Goal: Use online tool/utility: Utilize a website feature to perform a specific function

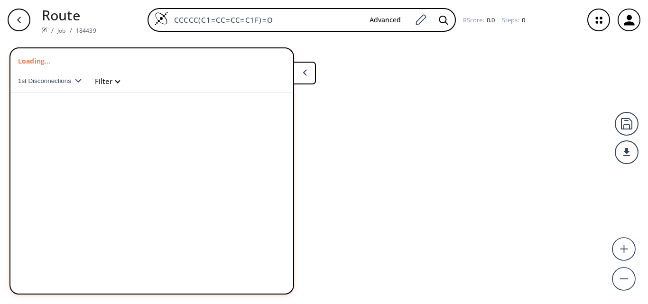
click at [154, 15] on div "CCCCC(C1=CC=CC=C1F)=O Advanced" at bounding box center [302, 20] width 308 height 24
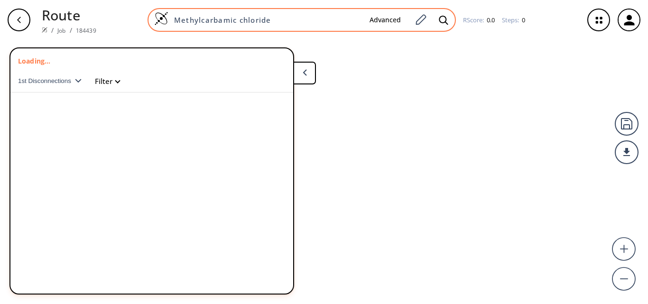
type input "Methylcarbamic chloride"
drag, startPoint x: 279, startPoint y: 14, endPoint x: 275, endPoint y: 24, distance: 10.8
click at [279, 14] on div "Methylcarbamic chloride Advanced" at bounding box center [302, 20] width 308 height 24
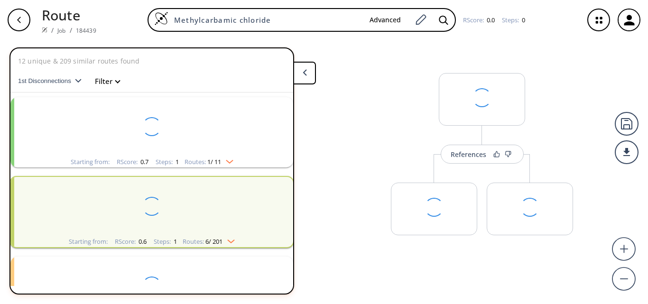
drag, startPoint x: 275, startPoint y: 24, endPoint x: 136, endPoint y: 13, distance: 139.5
click at [136, 13] on div "Methylcarbamic chloride Advanced RScore : 0.0 Steps : 0" at bounding box center [340, 20] width 472 height 24
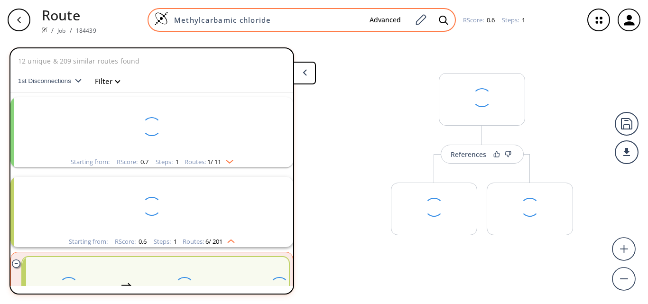
scroll to position [102, 0]
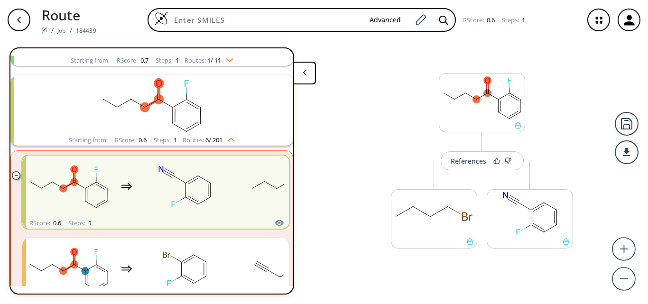
paste input "O=C([GEOGRAPHIC_DATA])NC1=CC=CC(C#N)=C1"
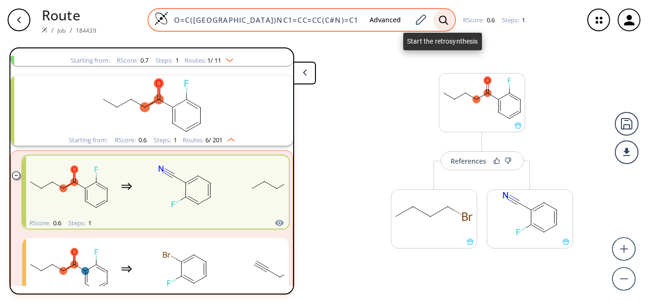
type input "O=C([GEOGRAPHIC_DATA])NC1=CC=CC(C#N)=C1"
click at [444, 18] on icon at bounding box center [443, 20] width 9 height 10
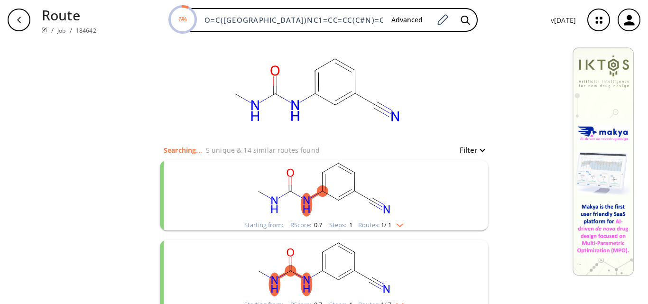
click at [310, 201] on rect "clusters" at bounding box center [324, 189] width 247 height 59
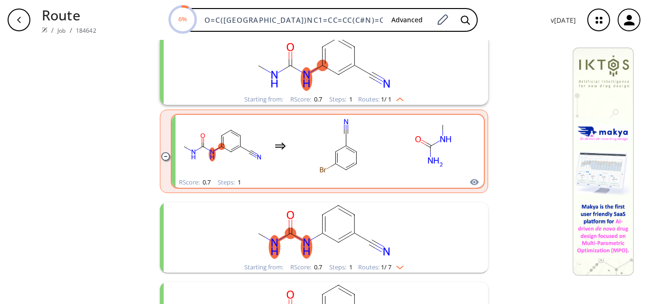
scroll to position [142, 0]
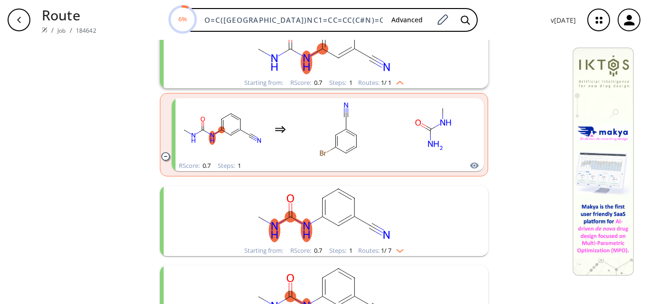
click at [310, 223] on rect "clusters" at bounding box center [324, 215] width 247 height 59
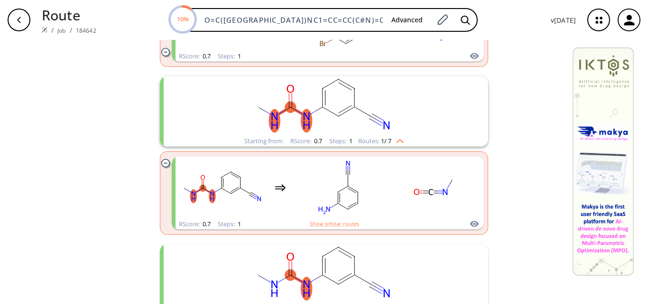
scroll to position [285, 0]
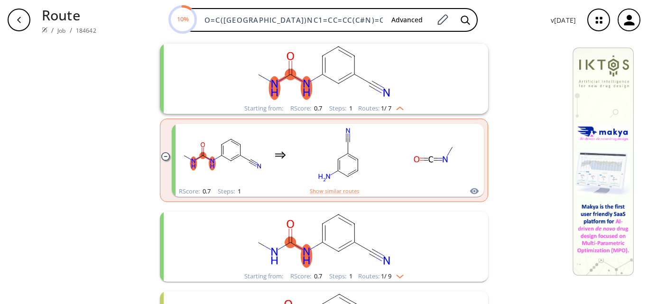
click at [395, 250] on rect "clusters" at bounding box center [324, 241] width 247 height 59
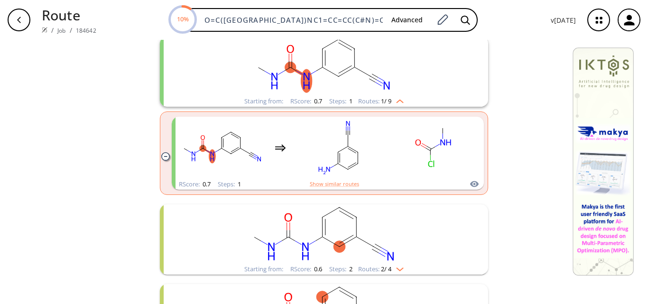
scroll to position [475, 0]
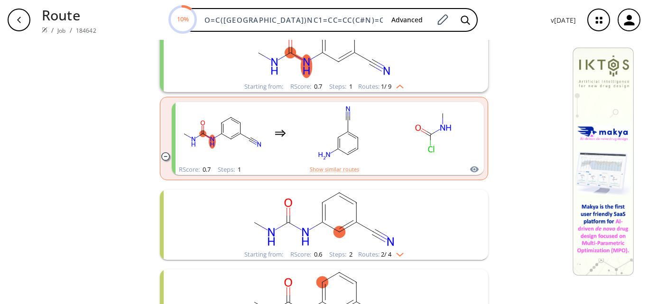
click at [392, 229] on rect "clusters" at bounding box center [324, 219] width 247 height 59
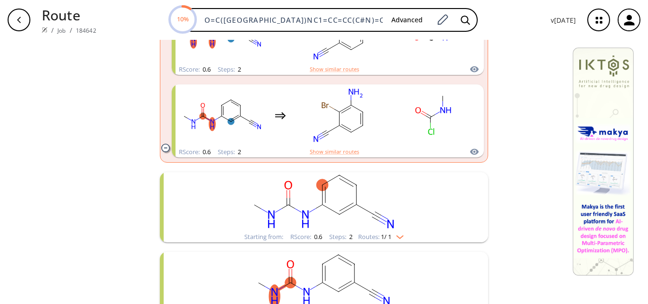
scroll to position [759, 0]
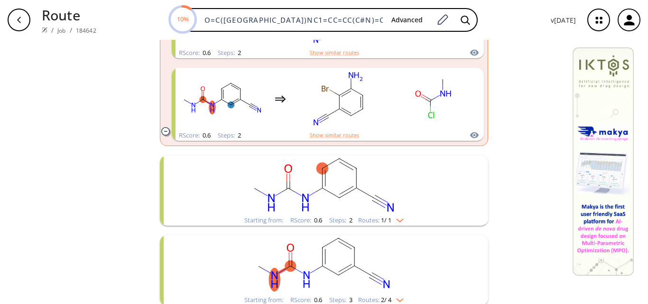
click at [339, 206] on rect "clusters" at bounding box center [324, 185] width 247 height 59
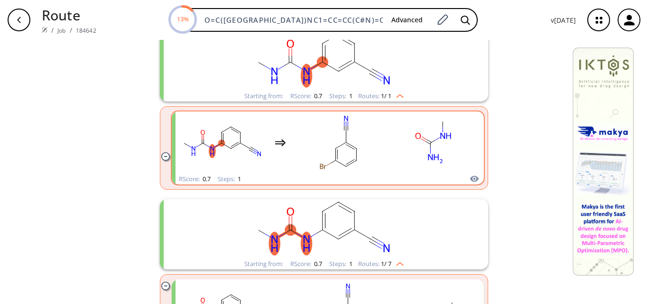
scroll to position [142, 0]
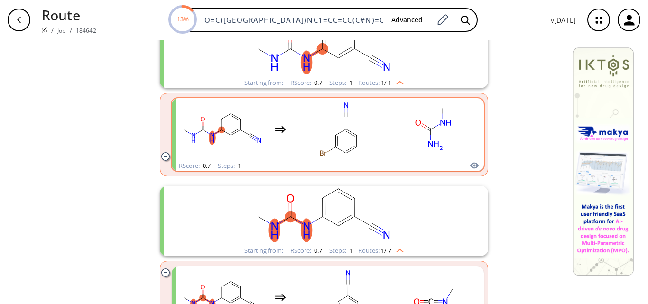
click at [419, 136] on rect "clusters" at bounding box center [433, 129] width 85 height 59
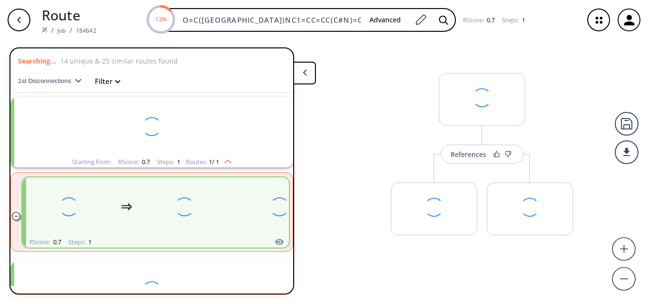
scroll to position [22, 0]
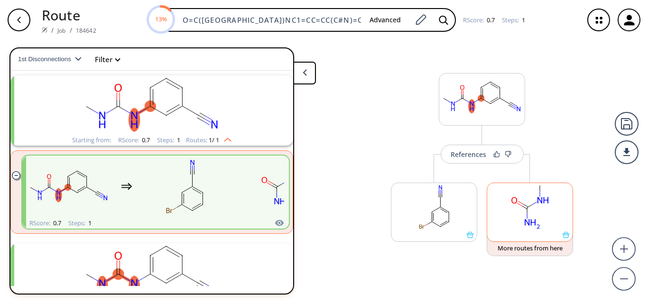
click at [544, 224] on rect at bounding box center [529, 207] width 85 height 48
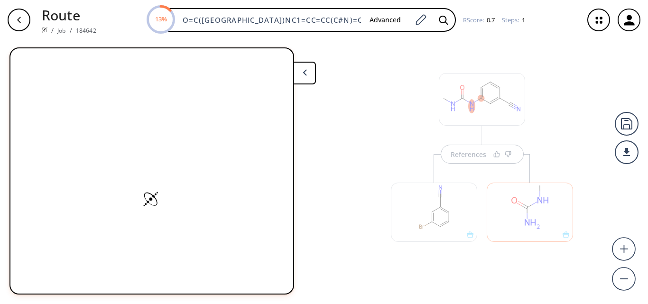
scroll to position [0, 0]
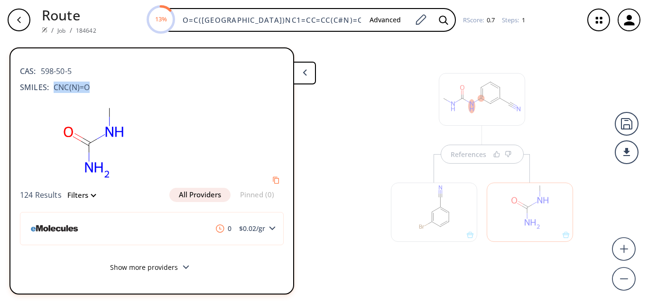
drag, startPoint x: 89, startPoint y: 89, endPoint x: 48, endPoint y: 87, distance: 40.4
click at [49, 87] on span "CNC(N)=O" at bounding box center [69, 87] width 41 height 11
copy span "CNC(N)=O"
drag, startPoint x: 79, startPoint y: 73, endPoint x: 40, endPoint y: 74, distance: 38.9
click at [40, 74] on div "CAS: 598-50-5" at bounding box center [152, 66] width 264 height 21
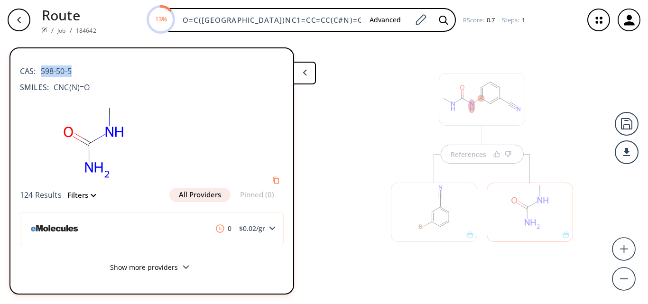
copy span "598-50-5"
click at [355, 102] on div "References" at bounding box center [324, 168] width 648 height 257
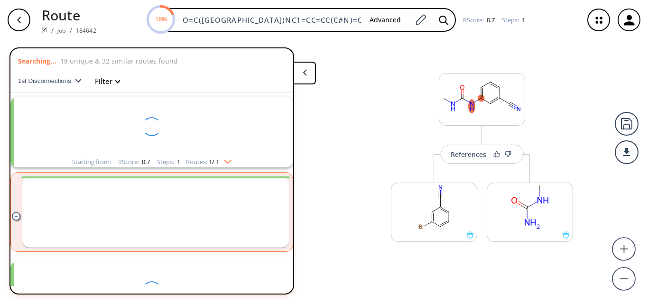
scroll to position [22, 0]
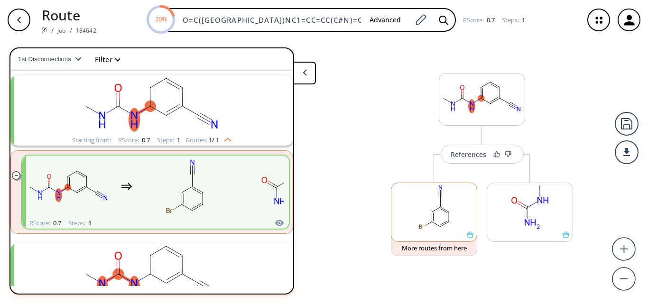
click at [436, 219] on rect at bounding box center [434, 207] width 85 height 48
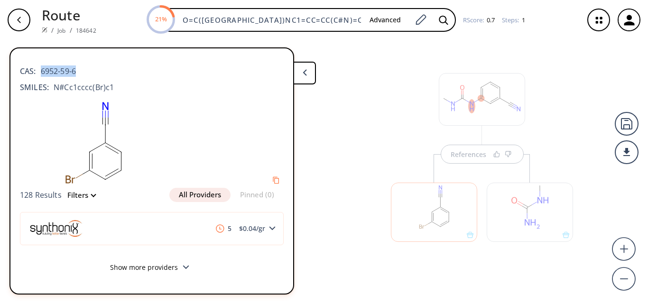
drag, startPoint x: 79, startPoint y: 71, endPoint x: 41, endPoint y: 69, distance: 38.5
click at [41, 69] on div "CAS: 6952-59-6" at bounding box center [152, 66] width 264 height 21
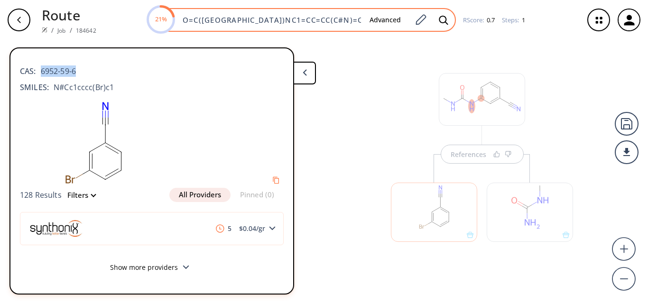
copy span "6952-59-6"
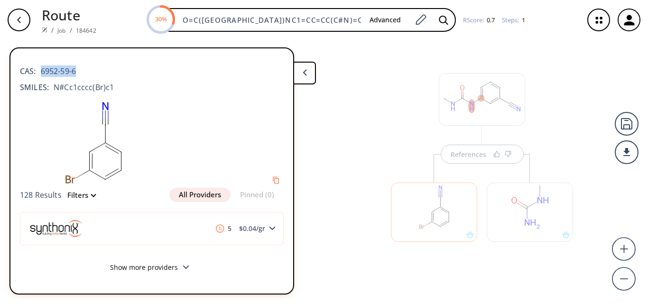
click at [303, 69] on icon at bounding box center [305, 72] width 4 height 7
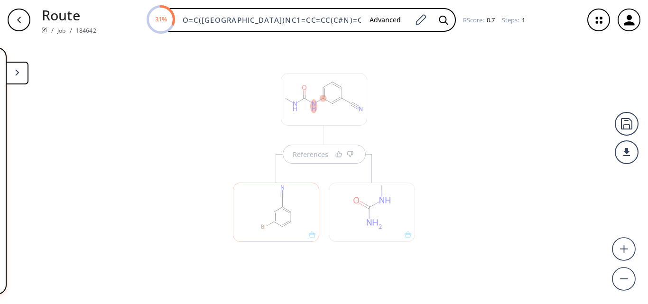
drag, startPoint x: 14, startPoint y: 81, endPoint x: 26, endPoint y: 82, distance: 11.9
click at [15, 81] on button at bounding box center [17, 73] width 23 height 23
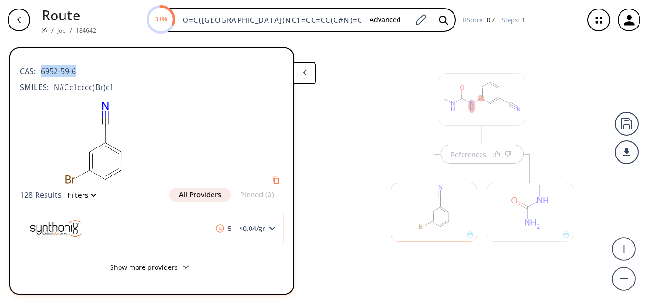
click at [360, 112] on div "References" at bounding box center [324, 168] width 648 height 257
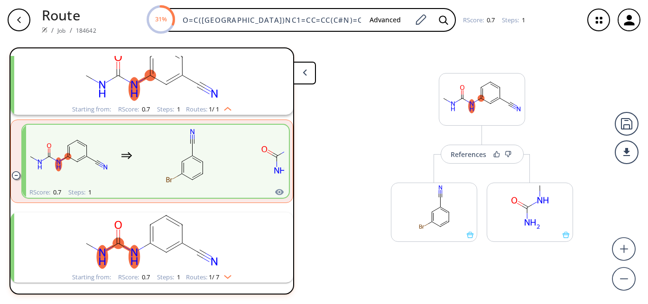
scroll to position [117, 0]
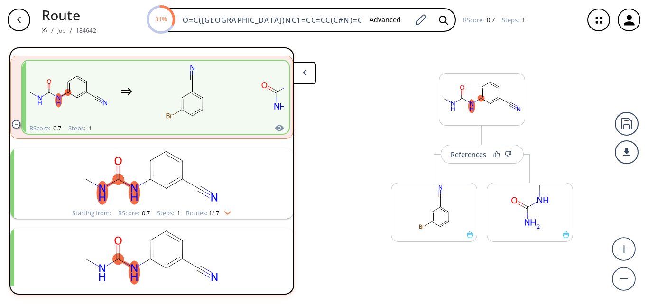
click at [226, 201] on rect "clusters" at bounding box center [151, 178] width 247 height 59
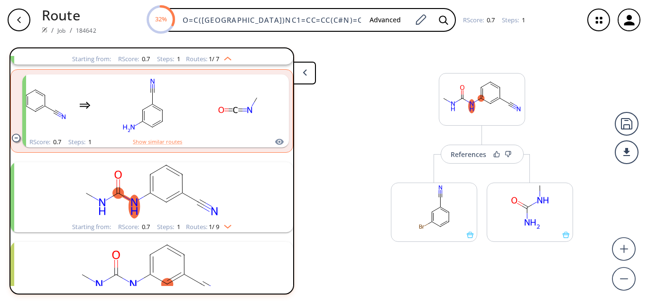
scroll to position [285, 0]
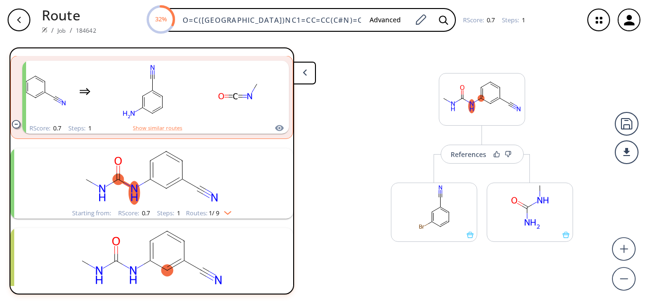
click at [218, 198] on rect "clusters" at bounding box center [151, 178] width 247 height 59
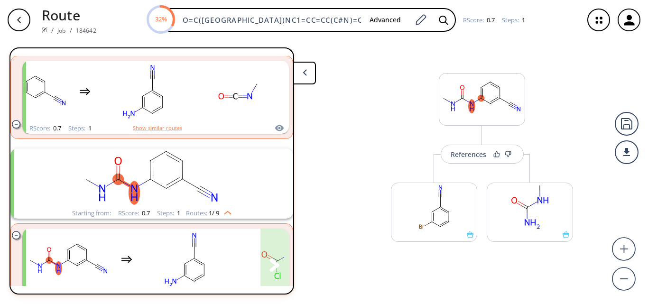
scroll to position [380, 0]
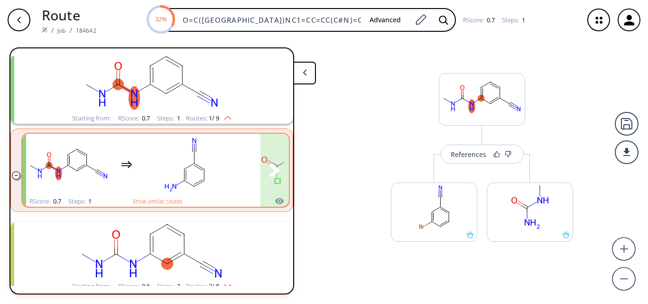
click at [242, 182] on rect "clusters" at bounding box center [279, 164] width 85 height 59
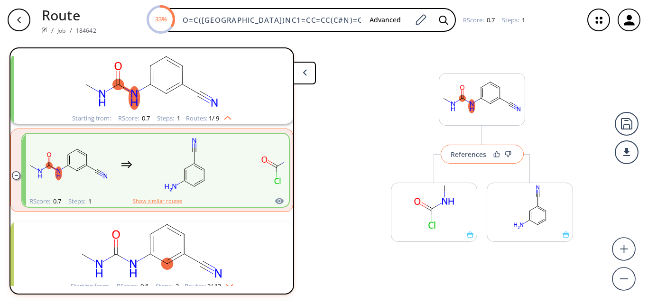
click at [463, 158] on div "References" at bounding box center [469, 154] width 36 height 6
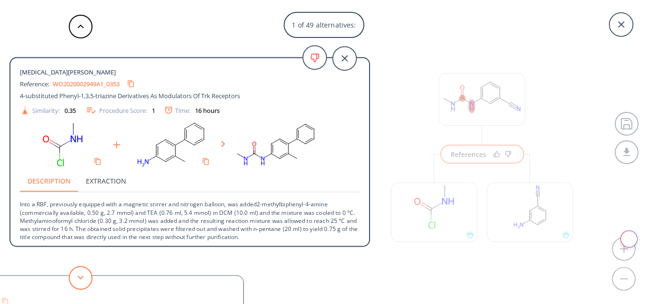
click at [76, 277] on button at bounding box center [81, 278] width 24 height 24
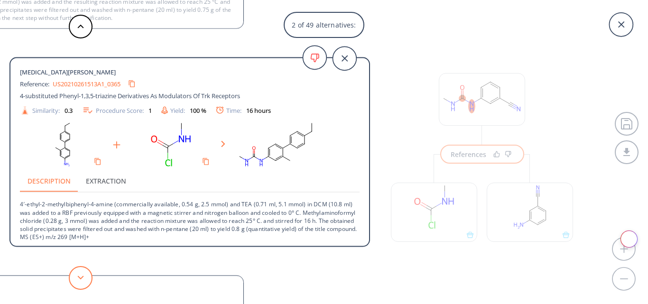
click at [77, 277] on button at bounding box center [81, 278] width 24 height 24
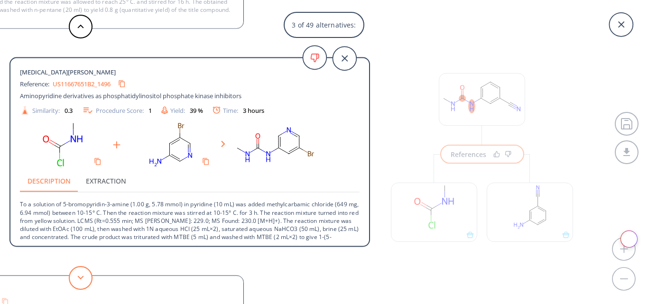
click at [82, 273] on button at bounding box center [81, 278] width 24 height 24
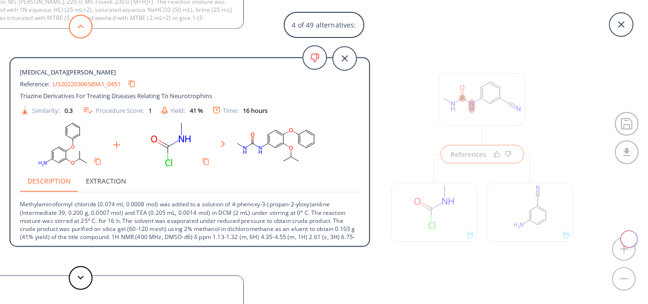
click at [80, 30] on button at bounding box center [81, 27] width 24 height 24
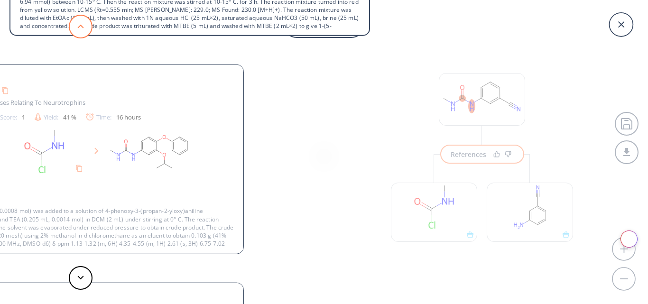
click at [80, 30] on button at bounding box center [81, 27] width 24 height 24
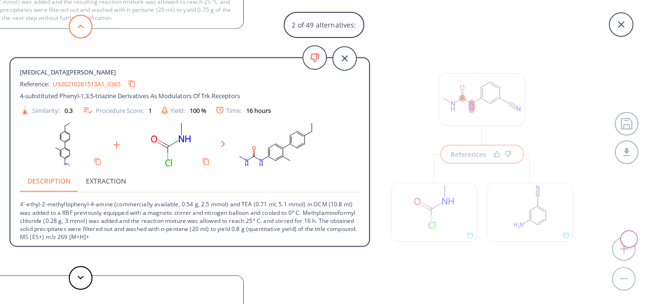
click at [80, 30] on button at bounding box center [81, 27] width 24 height 24
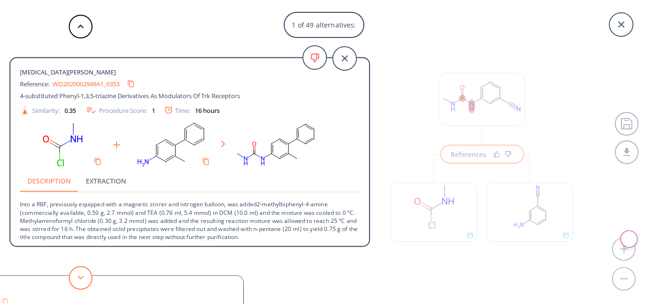
click at [88, 280] on button at bounding box center [81, 278] width 24 height 24
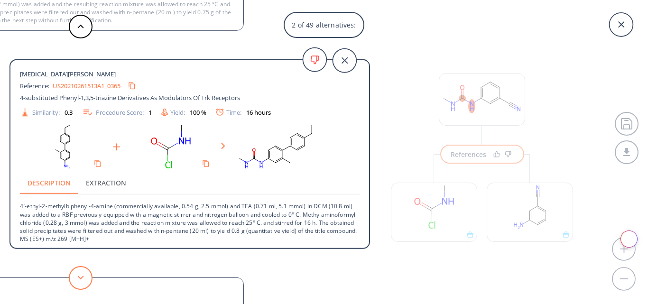
click at [88, 280] on button at bounding box center [81, 278] width 24 height 24
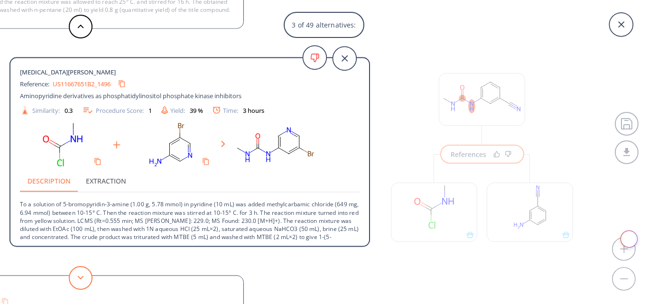
click at [88, 280] on button at bounding box center [81, 278] width 24 height 24
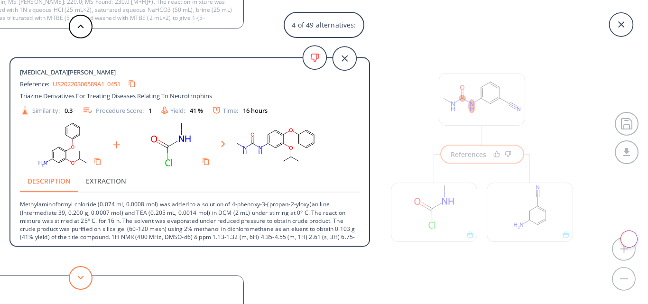
click at [88, 280] on button at bounding box center [81, 278] width 24 height 24
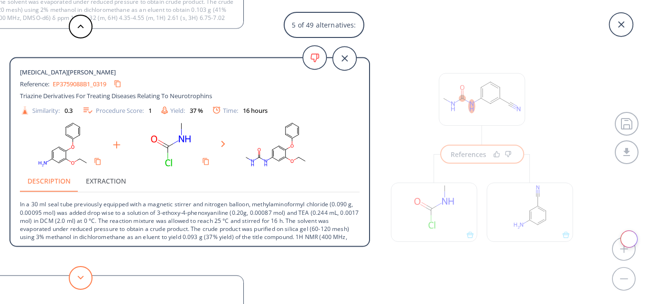
click at [88, 280] on button at bounding box center [81, 278] width 24 height 24
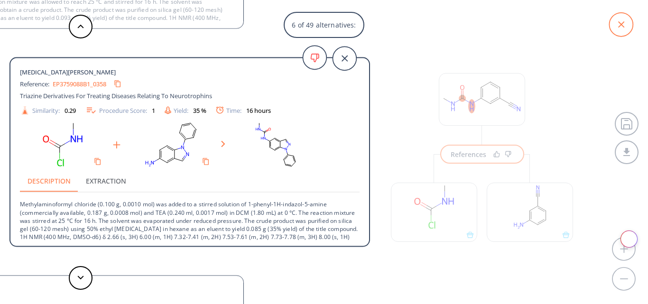
click at [628, 18] on icon at bounding box center [621, 25] width 24 height 24
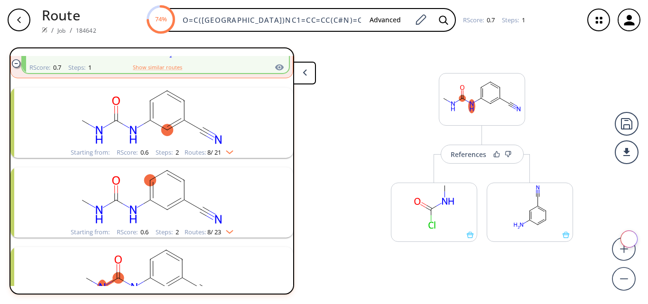
scroll to position [522, 0]
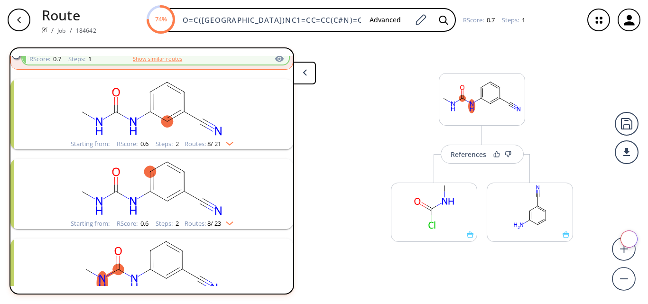
click at [198, 113] on rect "clusters" at bounding box center [151, 108] width 247 height 59
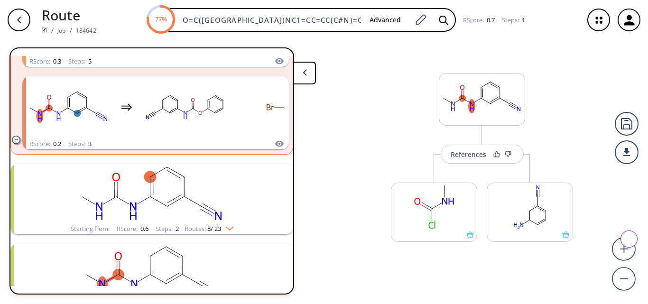
scroll to position [1186, 0]
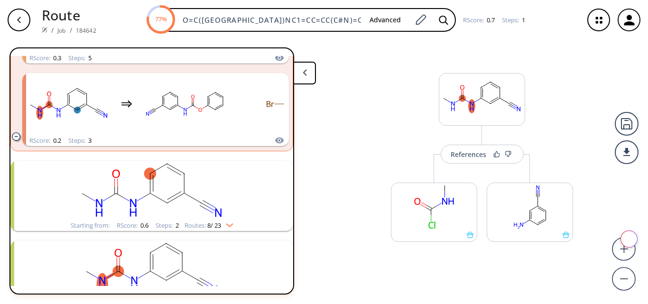
click at [213, 205] on rect "clusters" at bounding box center [151, 190] width 247 height 59
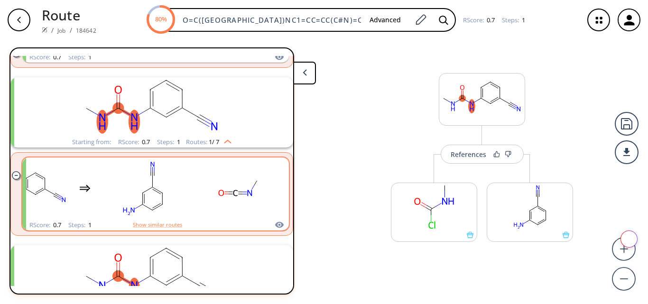
scroll to position [190, 0]
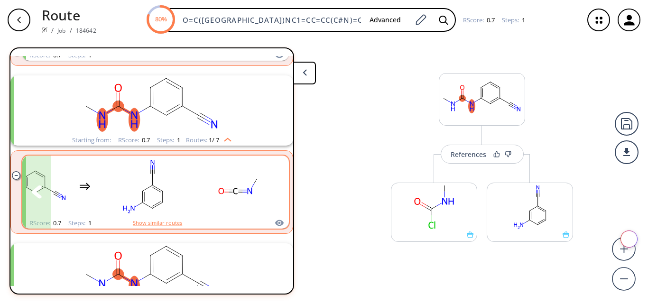
click at [244, 196] on rect "clusters" at bounding box center [237, 186] width 85 height 59
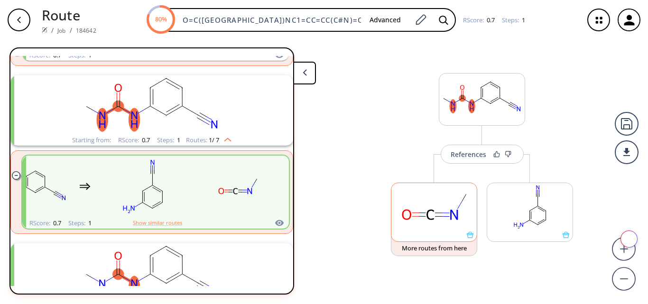
click at [449, 216] on rect at bounding box center [434, 207] width 85 height 48
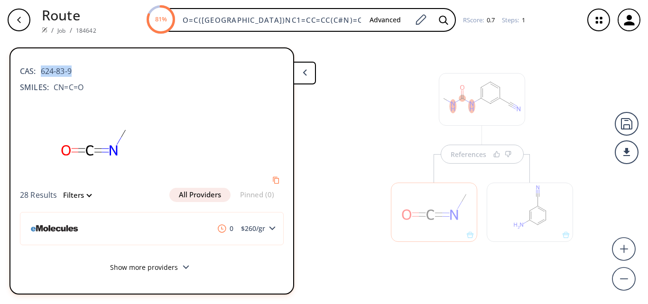
drag, startPoint x: 72, startPoint y: 72, endPoint x: 39, endPoint y: 67, distance: 33.5
click at [39, 67] on span "624-83-9" at bounding box center [54, 70] width 36 height 11
copy span "624-83-9"
click at [345, 97] on div "References" at bounding box center [324, 168] width 648 height 257
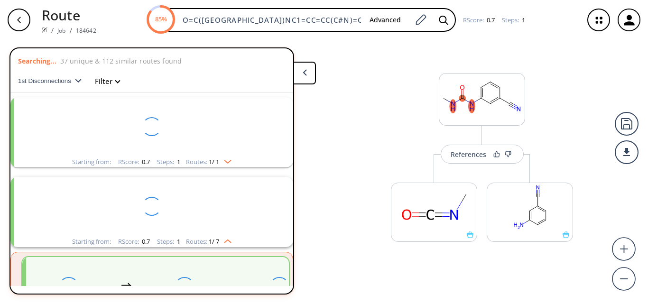
scroll to position [190, 0]
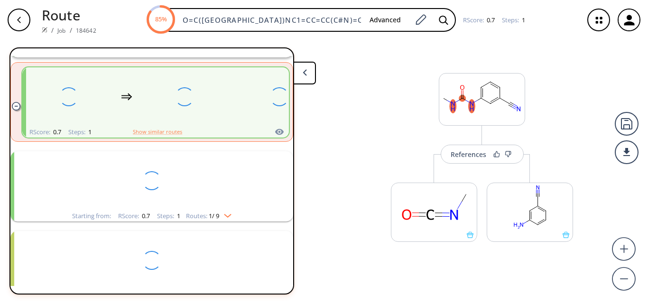
click at [345, 97] on div "References More routes from here More routes from here" at bounding box center [324, 168] width 648 height 257
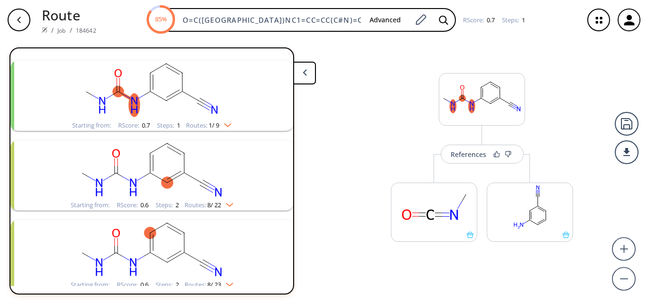
scroll to position [380, 0]
